Goal: Information Seeking & Learning: Learn about a topic

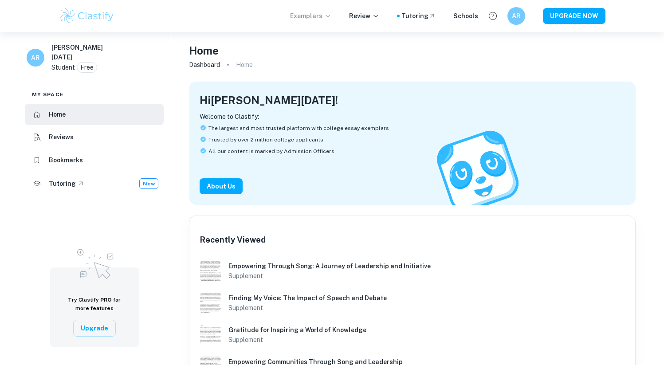
click at [318, 18] on p "Exemplars" at bounding box center [310, 16] width 41 height 10
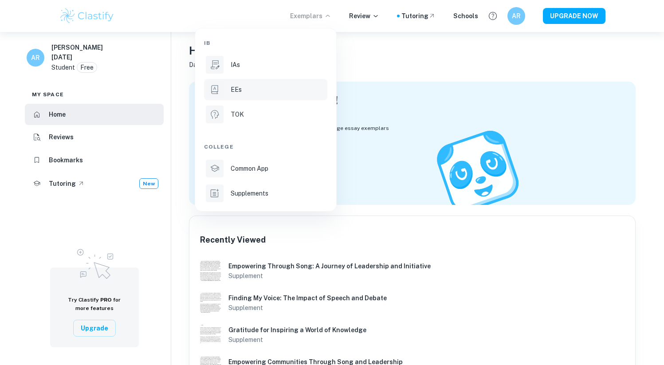
click at [239, 91] on p "EEs" at bounding box center [236, 90] width 11 height 10
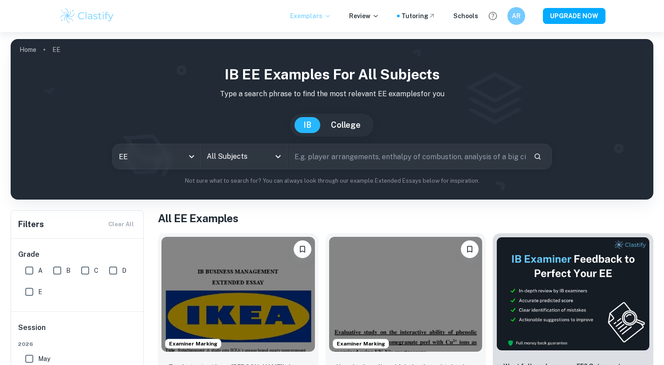
click at [326, 17] on p "Exemplars" at bounding box center [310, 16] width 41 height 10
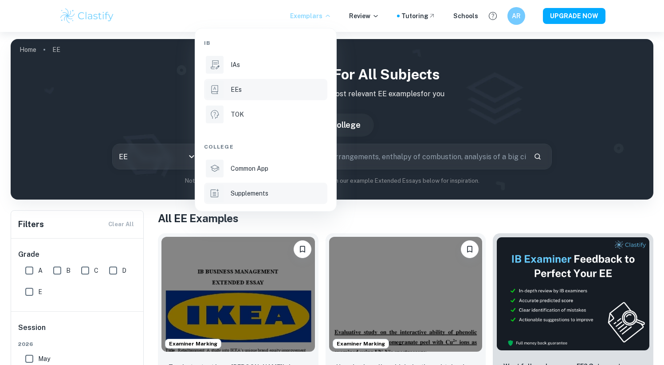
click at [282, 186] on li "Supplements" at bounding box center [265, 193] width 123 height 21
type input "supplement"
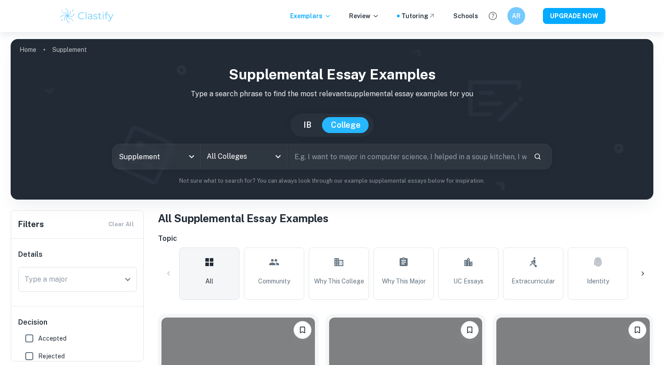
click at [317, 158] on input "text" at bounding box center [407, 156] width 239 height 25
type input "[PERSON_NAME]"
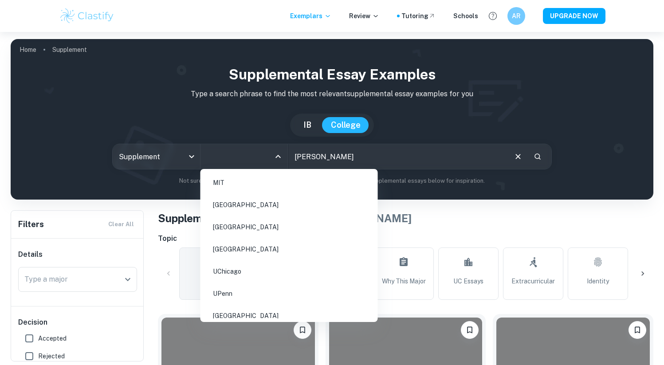
click at [265, 161] on input "All Colleges" at bounding box center [237, 156] width 66 height 17
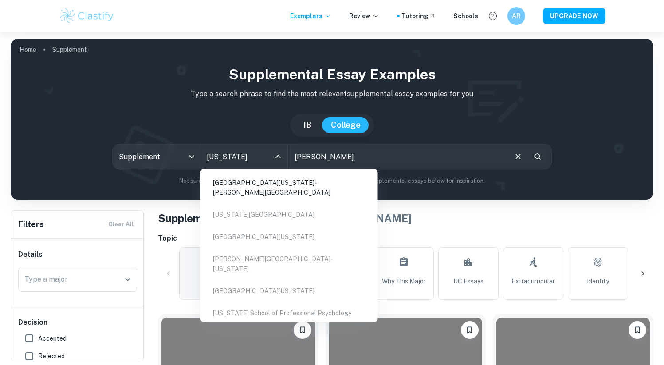
click at [285, 182] on li "[GEOGRAPHIC_DATA][US_STATE] - [PERSON_NAME][GEOGRAPHIC_DATA]" at bounding box center [289, 187] width 170 height 30
type input "[US_STATE]"
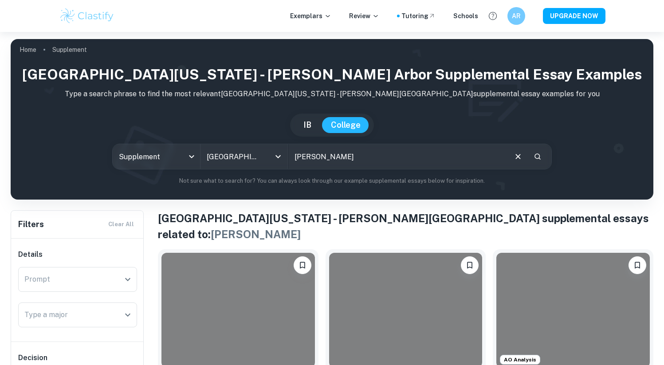
scroll to position [148, 0]
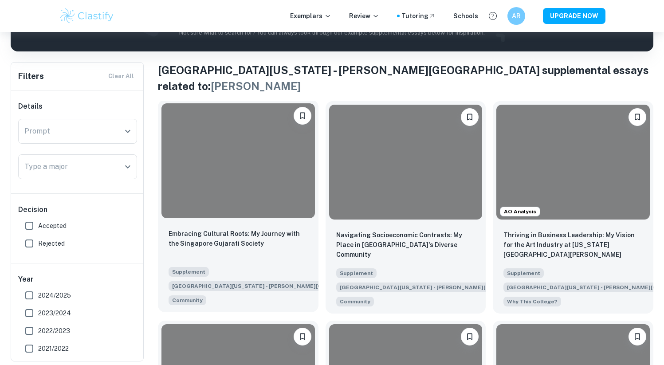
click at [280, 232] on div "Embracing Cultural Roots: My Journey with the Singapore Gujarati Society" at bounding box center [237, 244] width 139 height 30
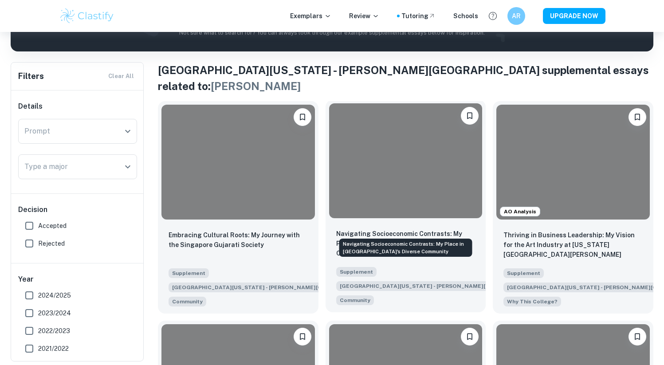
click at [418, 229] on p "Navigating Socioeconomic Contrasts: My Place in [GEOGRAPHIC_DATA]'s Diverse Com…" at bounding box center [405, 243] width 139 height 29
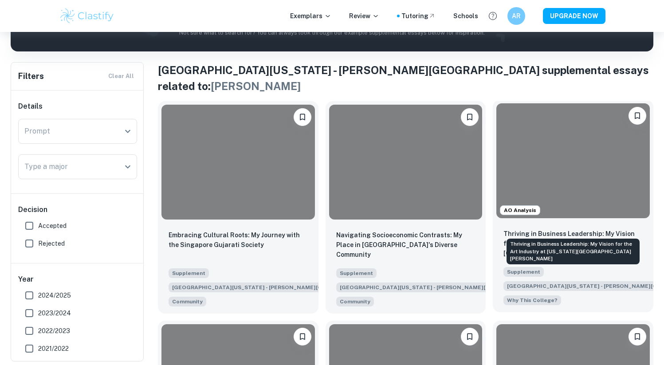
click at [522, 231] on p "Thriving in Business Leadership: My Vision for the Art Industry at [US_STATE][G…" at bounding box center [572, 243] width 139 height 29
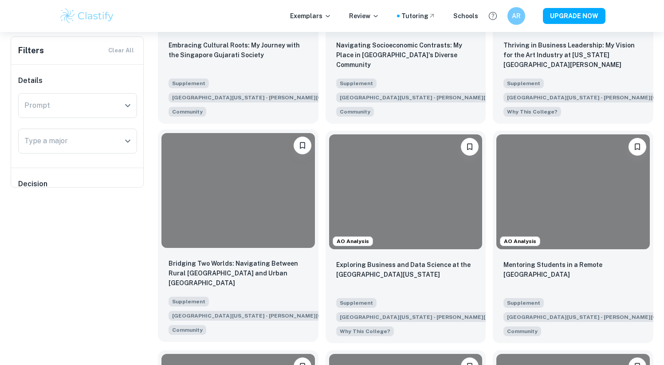
scroll to position [0, 0]
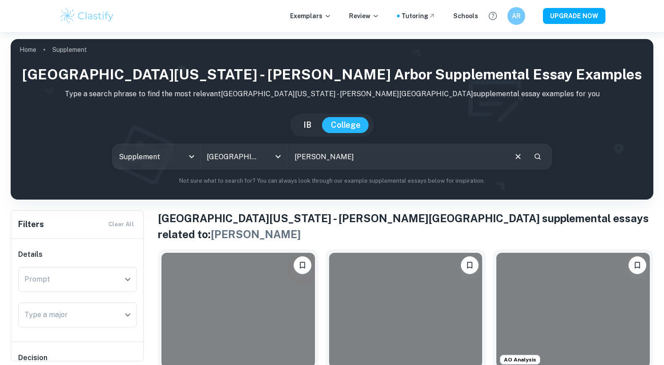
click at [305, 162] on input "[PERSON_NAME]" at bounding box center [397, 156] width 218 height 25
type input "portfolio"
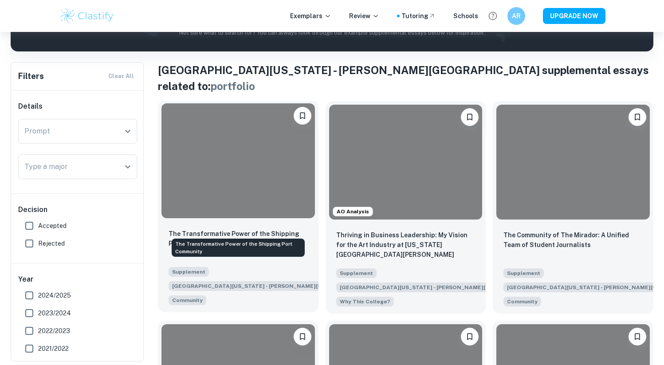
click at [234, 230] on p "The Transformative Power of the Shipping Port Community" at bounding box center [237, 239] width 139 height 20
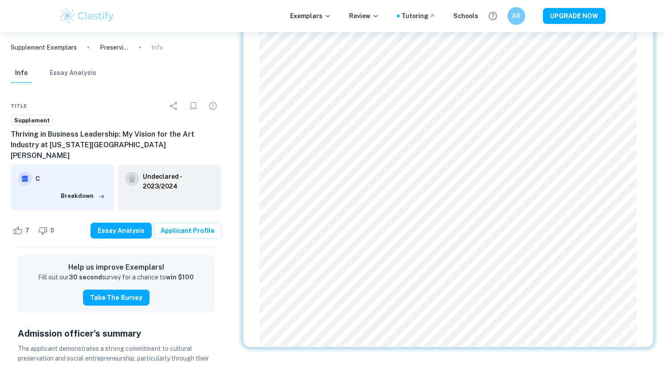
scroll to position [598, 0]
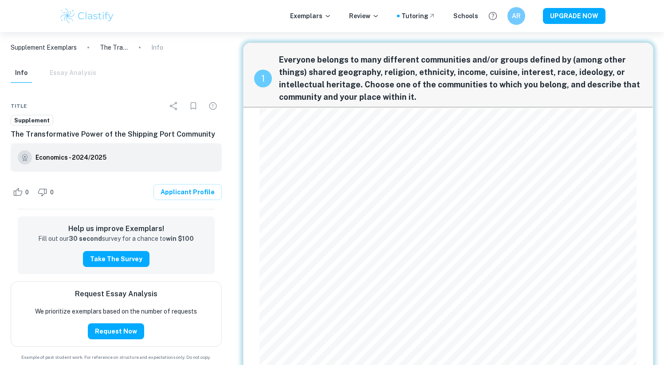
scroll to position [598, 0]
